Goal: Ask a question

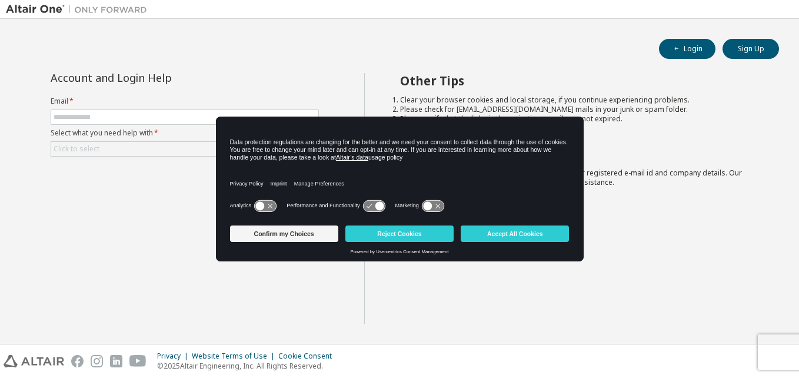
click at [407, 285] on div "Other Tips Clear your browser cookies and local storage, if you continue experi…" at bounding box center [579, 198] width 430 height 251
click at [476, 300] on div "Other Tips Clear your browser cookies and local storage, if you continue experi…" at bounding box center [579, 198] width 430 height 251
click at [520, 231] on button "Accept All Cookies" at bounding box center [515, 233] width 108 height 16
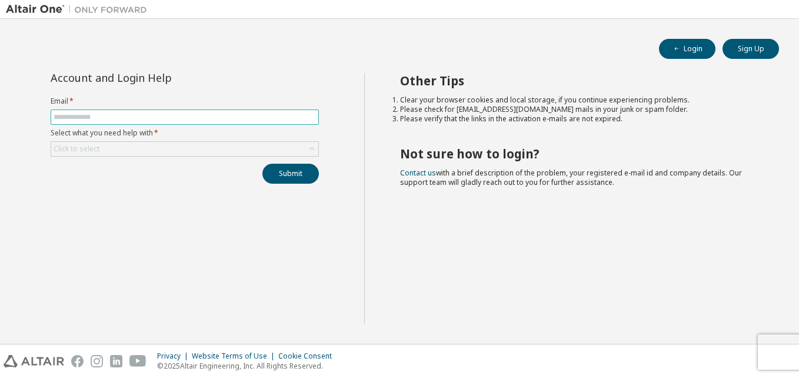
click at [112, 116] on input "text" at bounding box center [185, 116] width 262 height 9
type input "**********"
click at [307, 145] on icon at bounding box center [312, 149] width 12 height 12
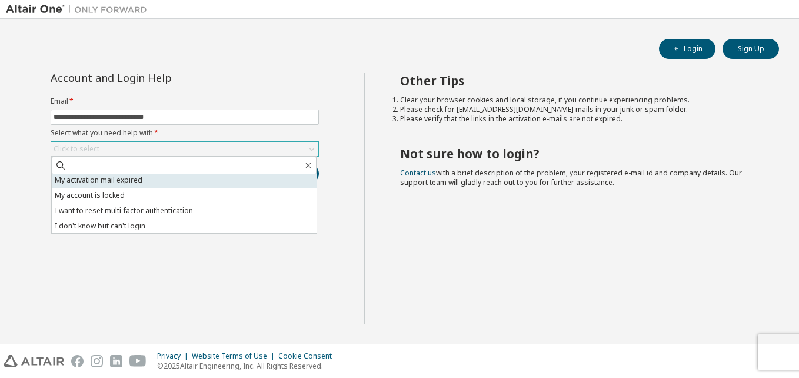
scroll to position [33, 0]
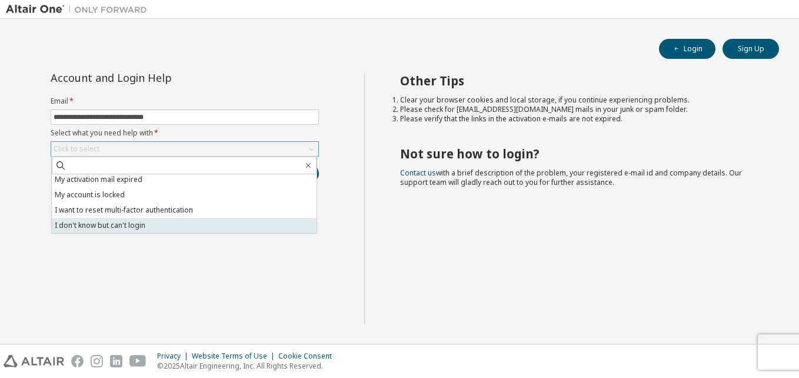
click at [248, 220] on li "I don't know but can't login" at bounding box center [184, 225] width 265 height 15
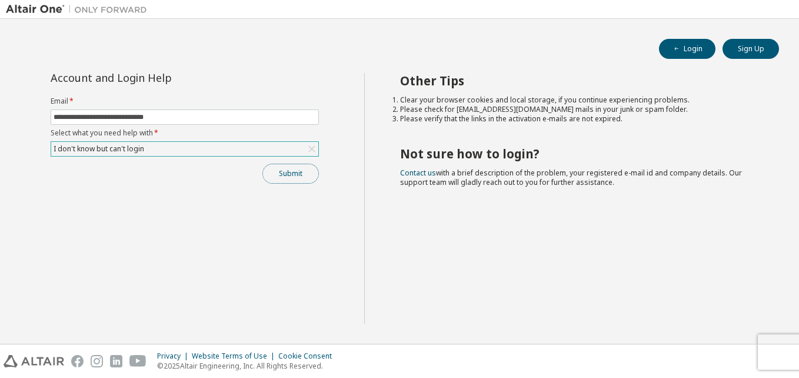
click at [301, 167] on button "Submit" at bounding box center [290, 174] width 57 height 20
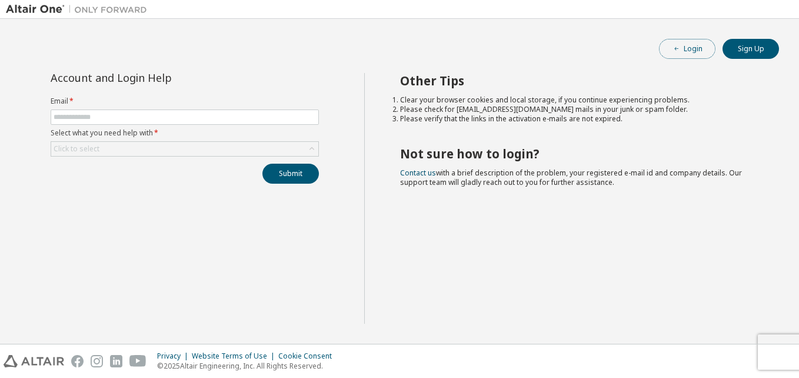
click at [666, 43] on button "Login" at bounding box center [687, 49] width 57 height 20
